Goal: Information Seeking & Learning: Learn about a topic

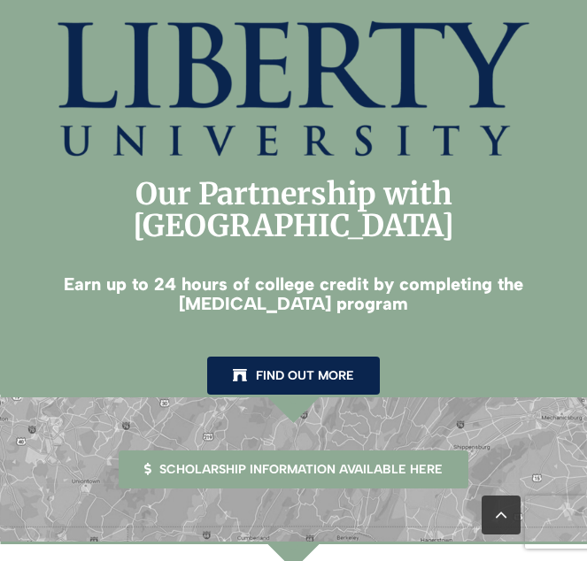
scroll to position [5131, 0]
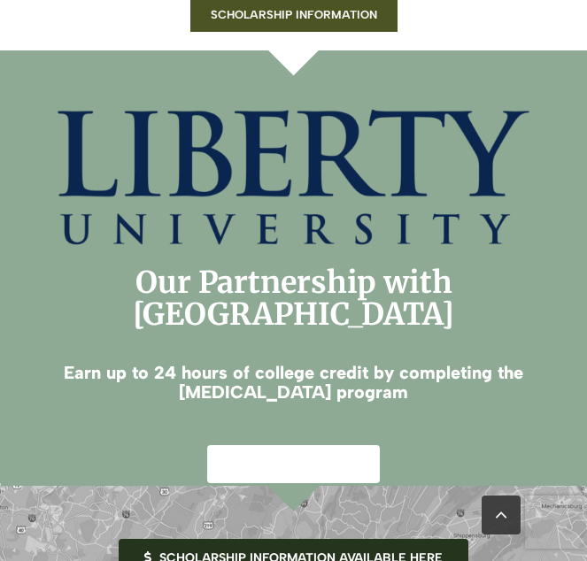
click at [280, 456] on span "Find out more" at bounding box center [305, 463] width 98 height 15
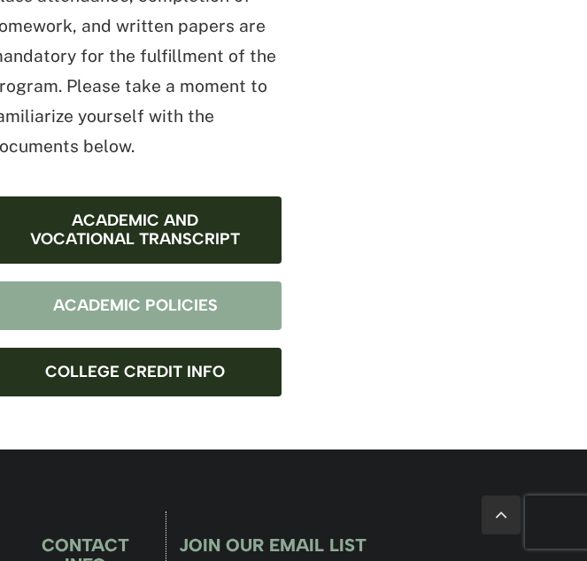
scroll to position [2123, 0]
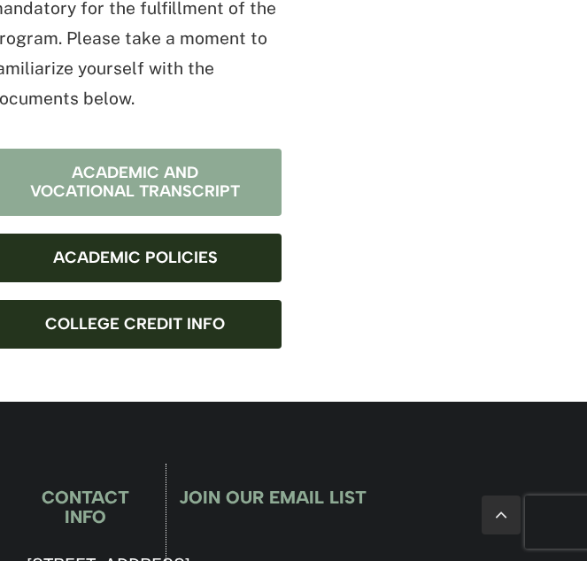
click at [125, 164] on span "Academic and Vocational Transcript" at bounding box center [135, 182] width 223 height 37
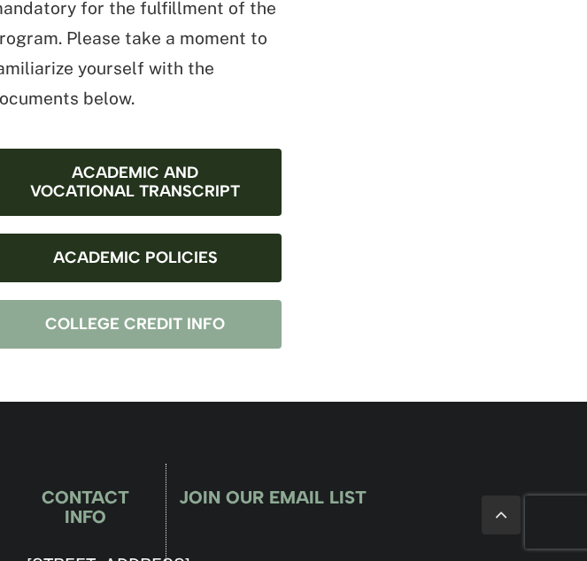
click at [213, 300] on link "College Credit Info" at bounding box center [135, 324] width 294 height 49
